Goal: Check status: Check status

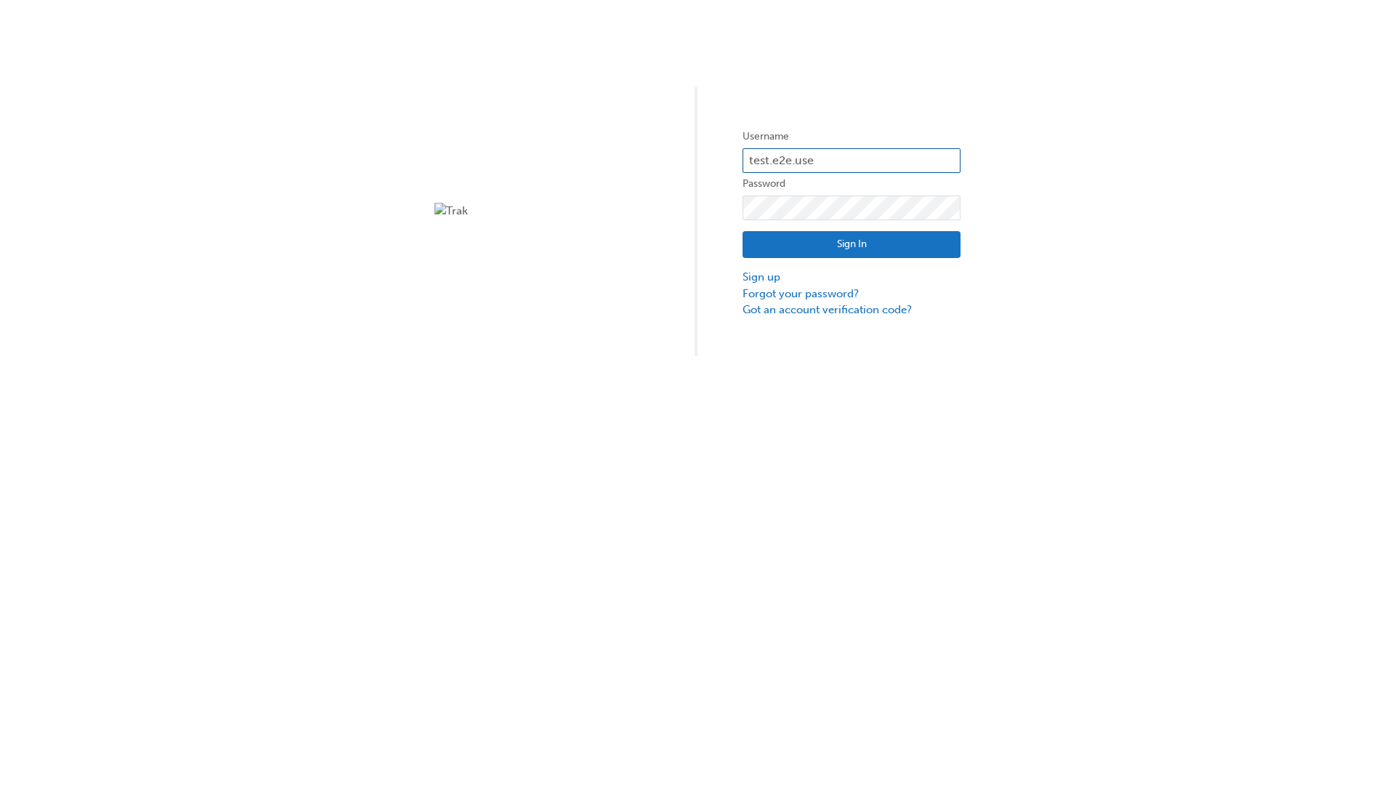
type input "test.e2e.user31"
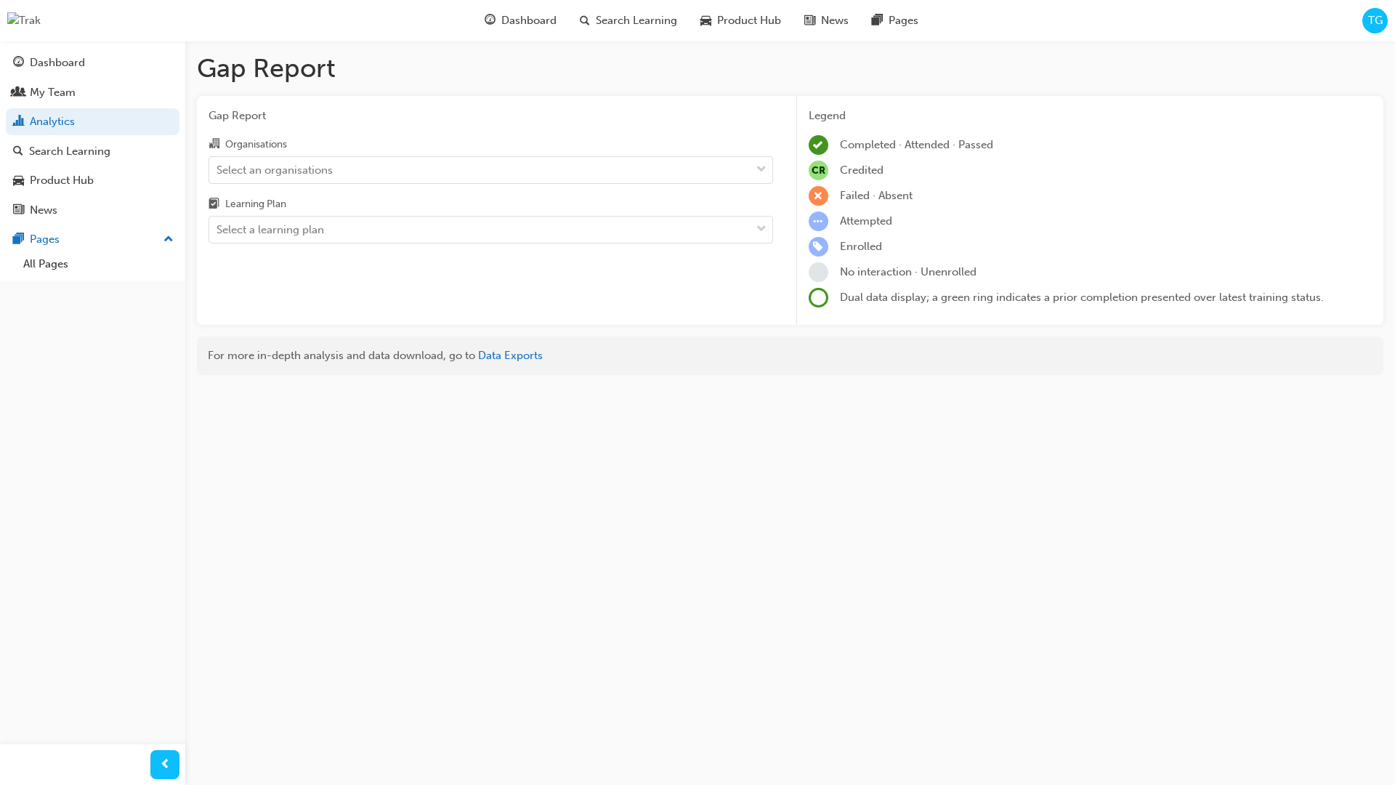
click at [218, 169] on input "Organisations Select an organisations" at bounding box center [217, 169] width 1 height 12
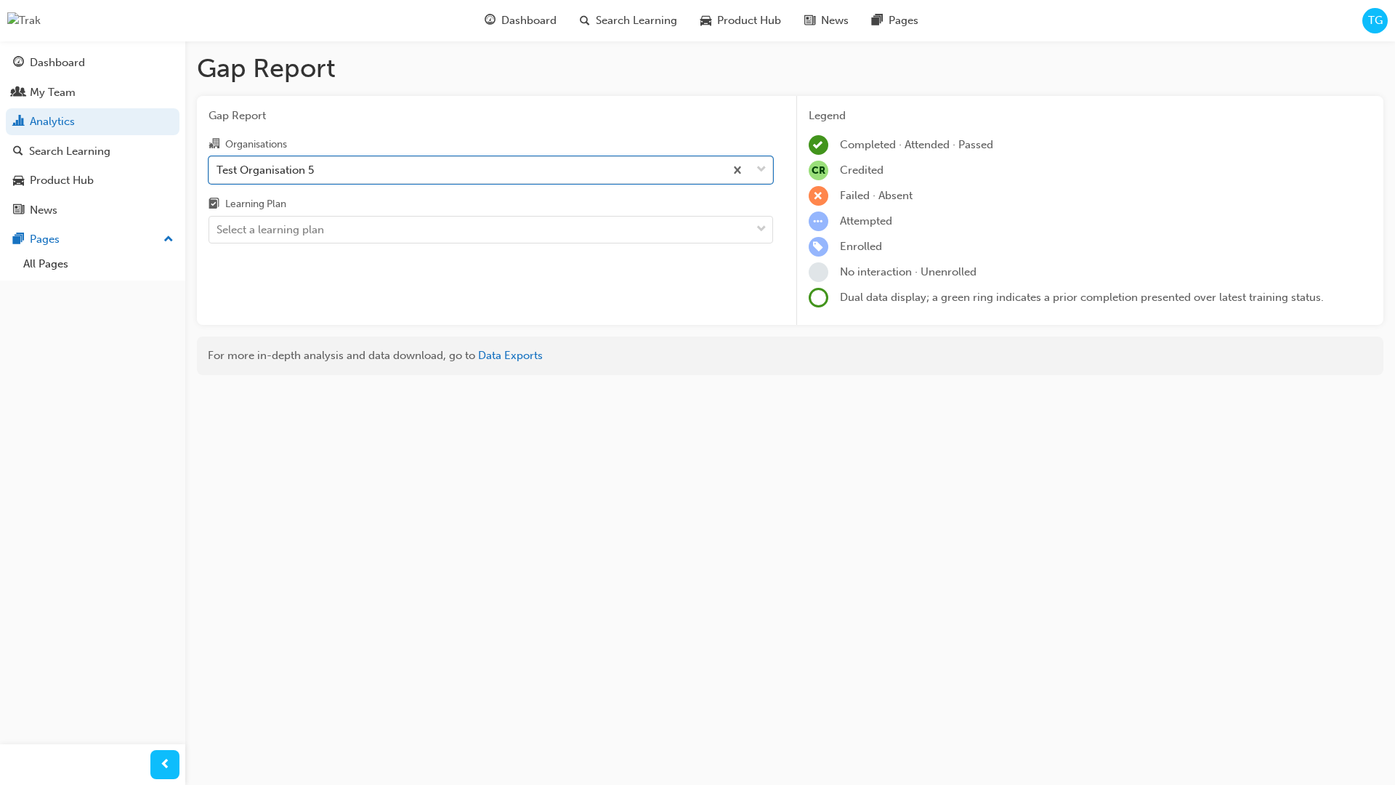
click at [218, 230] on input "Learning Plan Select a learning plan" at bounding box center [217, 229] width 1 height 12
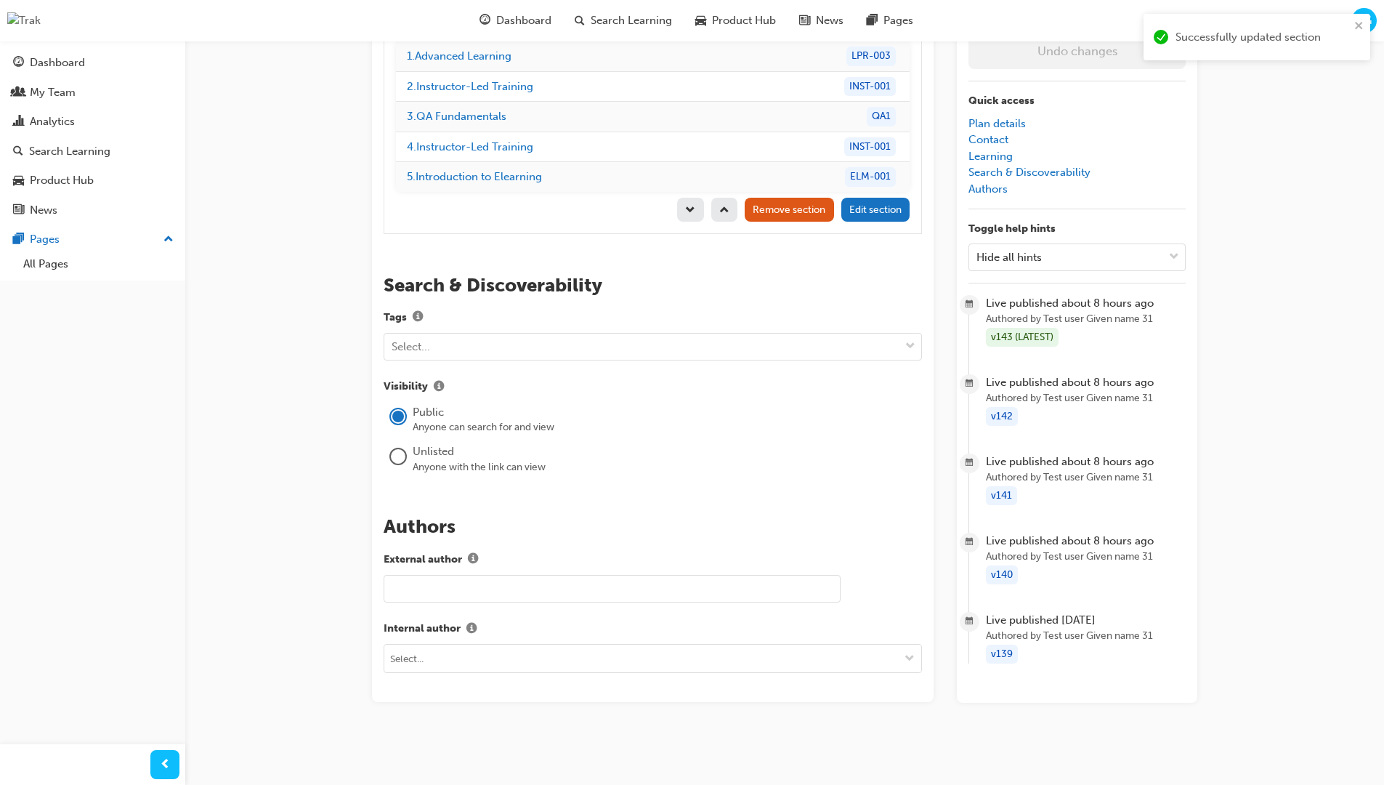
scroll to position [206, 0]
